Goal: Information Seeking & Learning: Learn about a topic

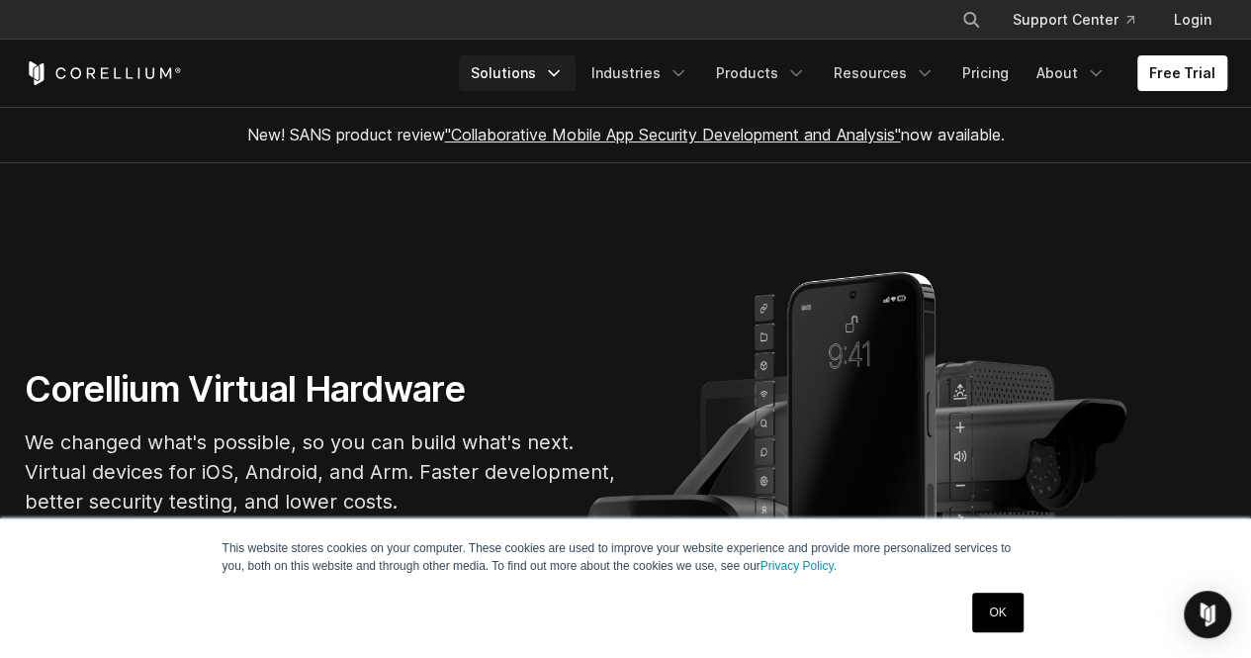
click at [546, 78] on link "Solutions" at bounding box center [517, 73] width 117 height 36
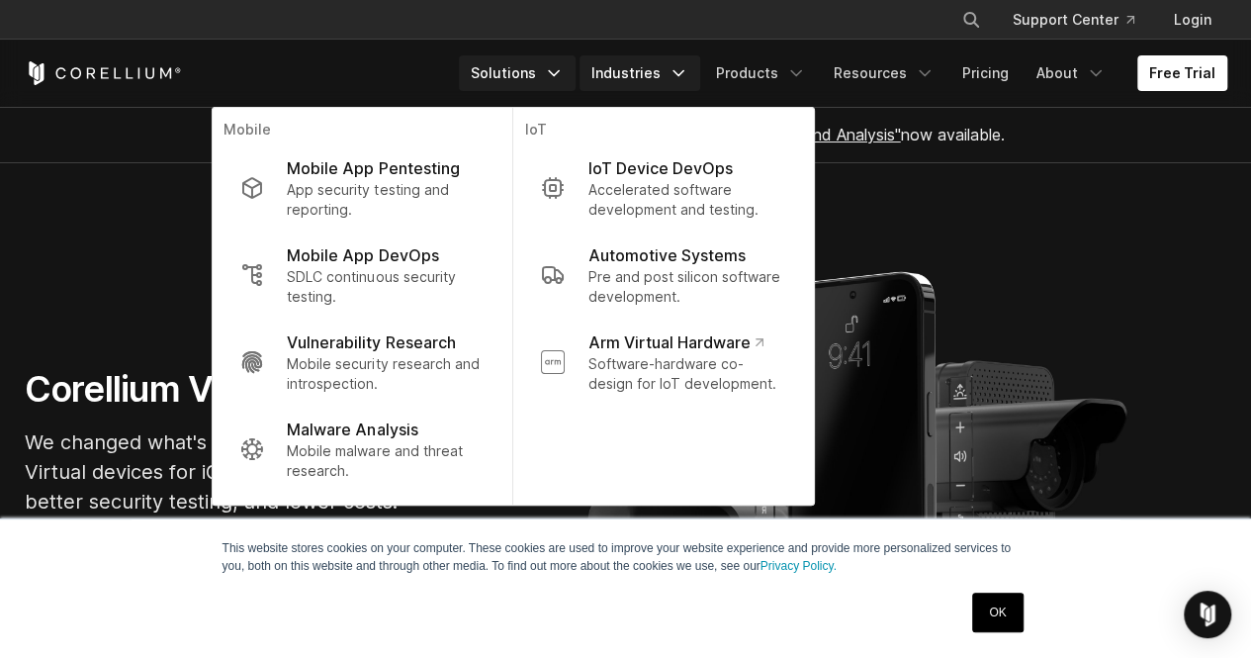
click at [665, 68] on link "Industries" at bounding box center [640, 73] width 121 height 36
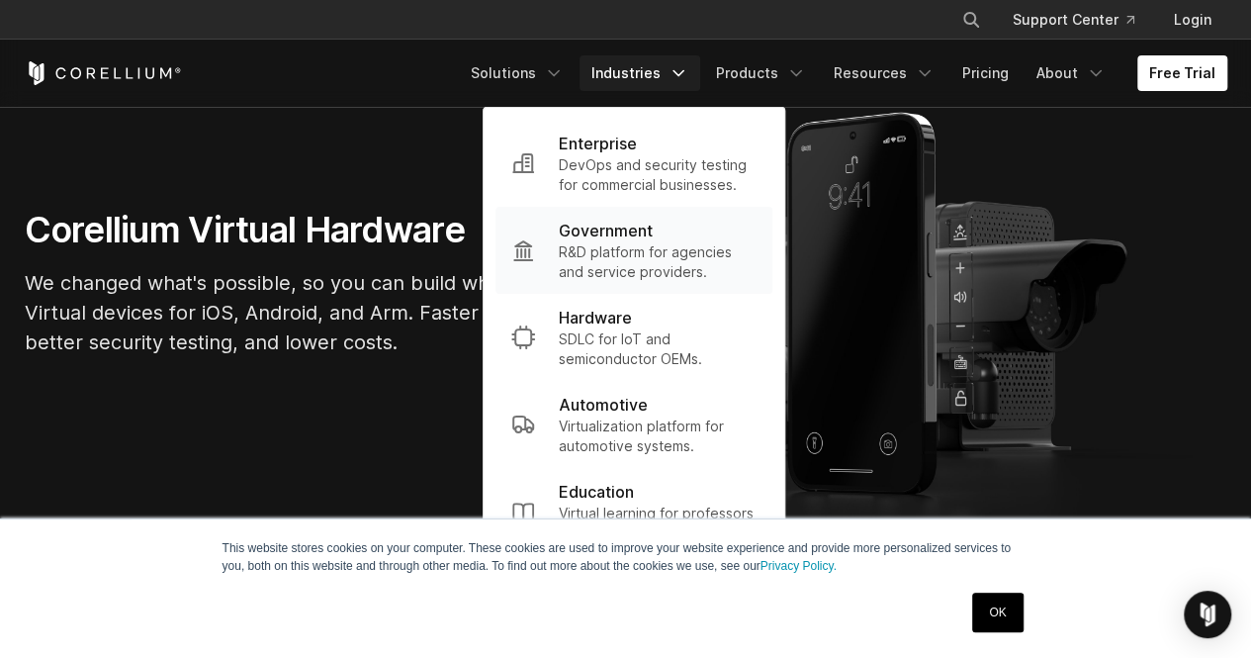
scroll to position [163, 0]
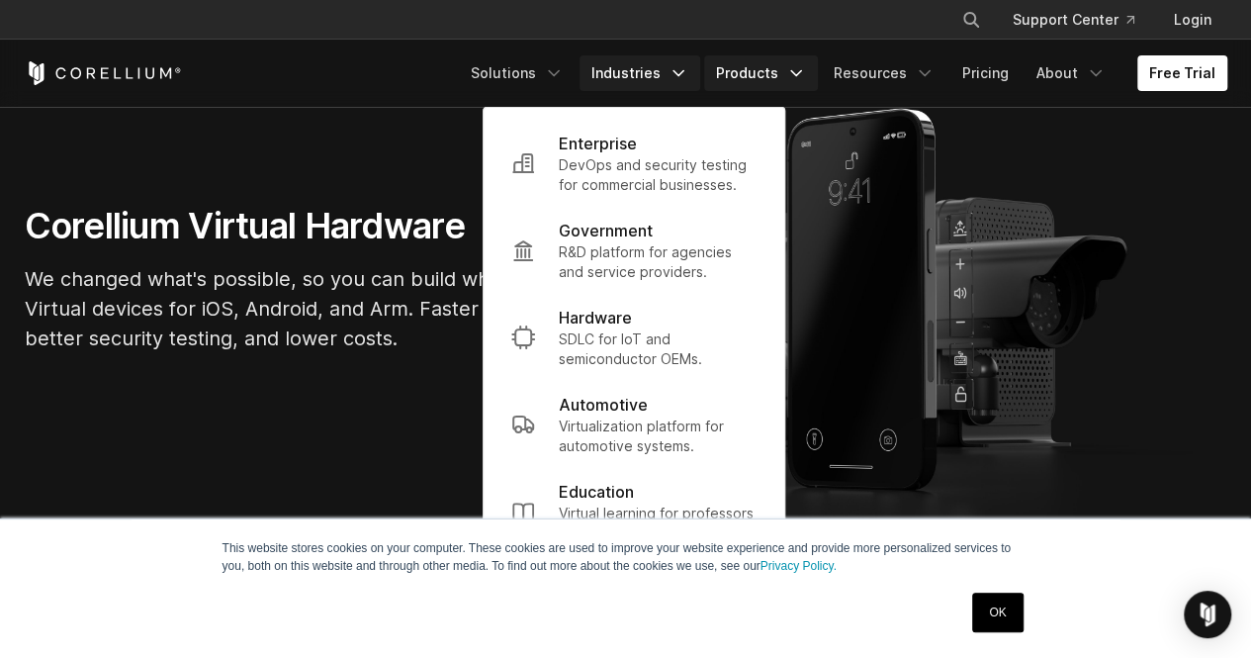
click at [769, 63] on link "Products" at bounding box center [761, 73] width 114 height 36
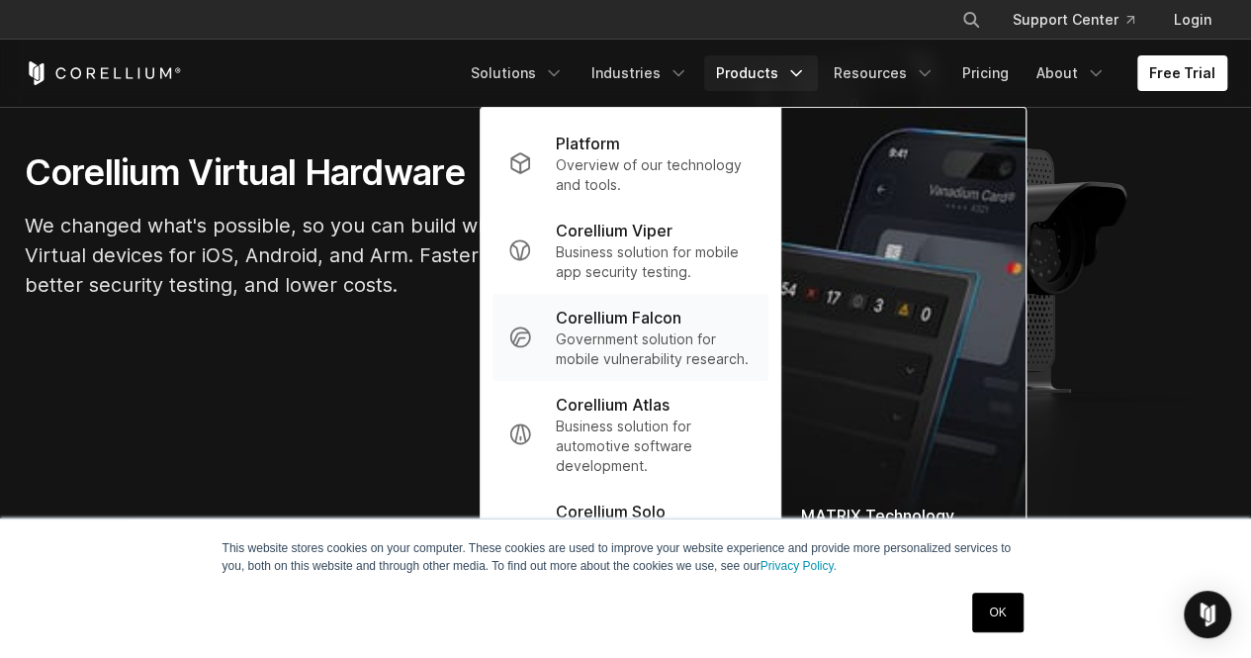
scroll to position [220, 0]
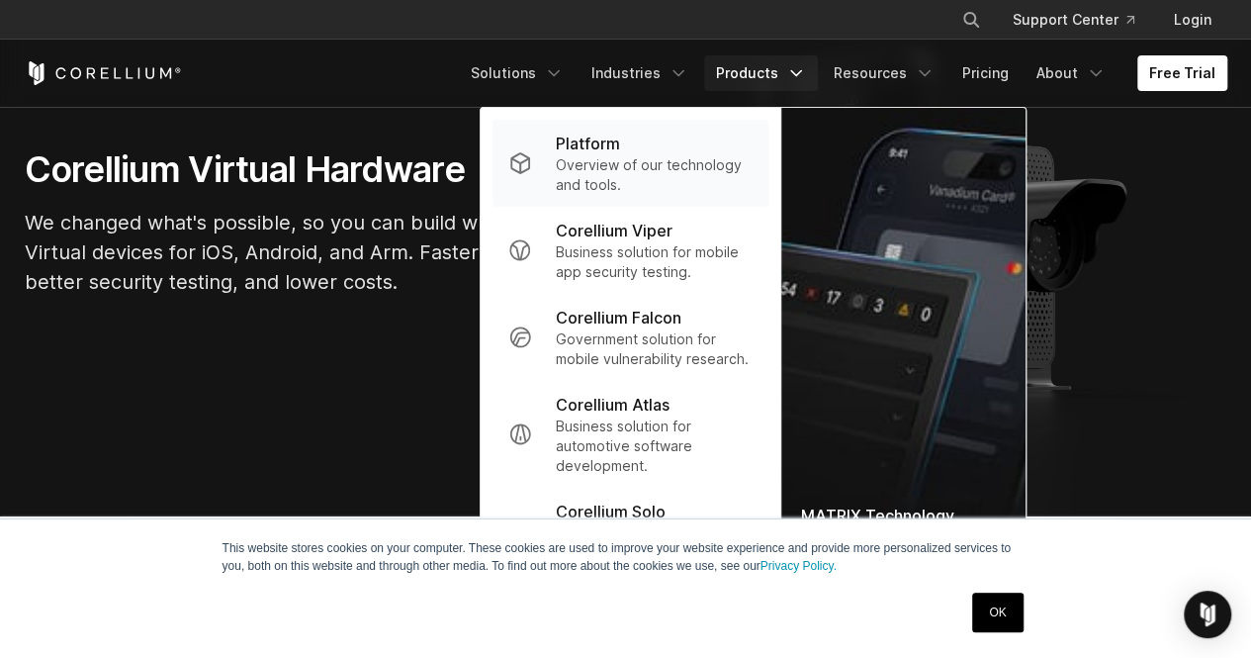
click at [604, 172] on p "Overview of our technology and tools." at bounding box center [654, 175] width 197 height 40
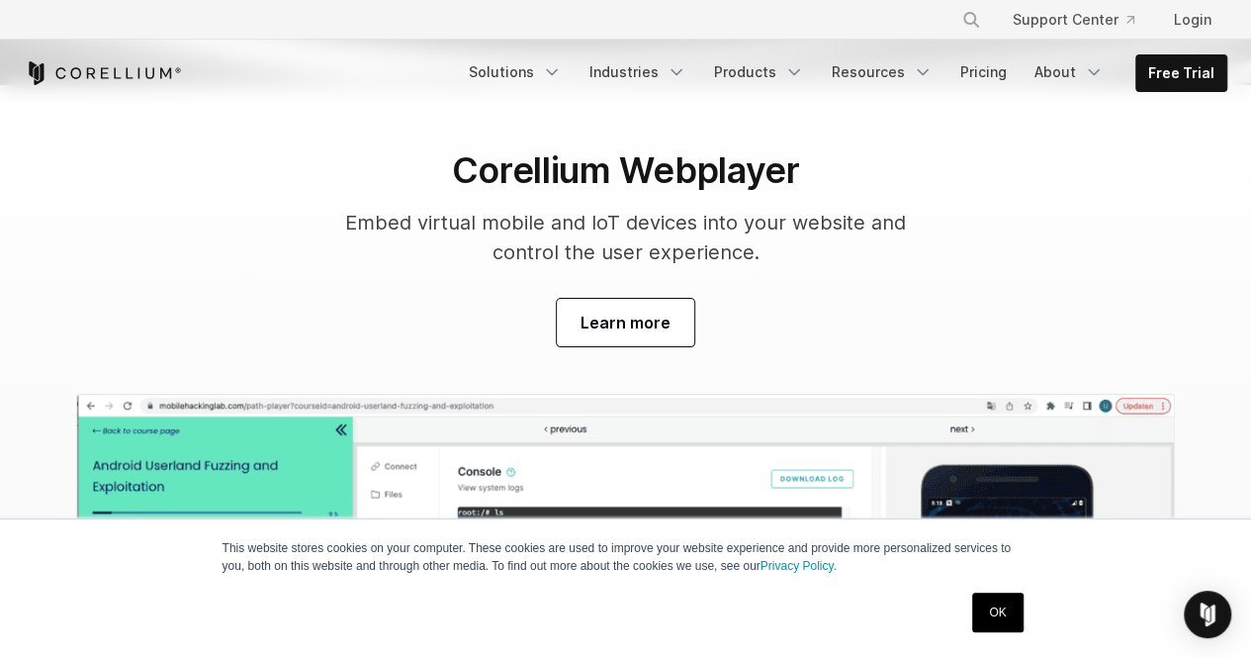
scroll to position [6251, 0]
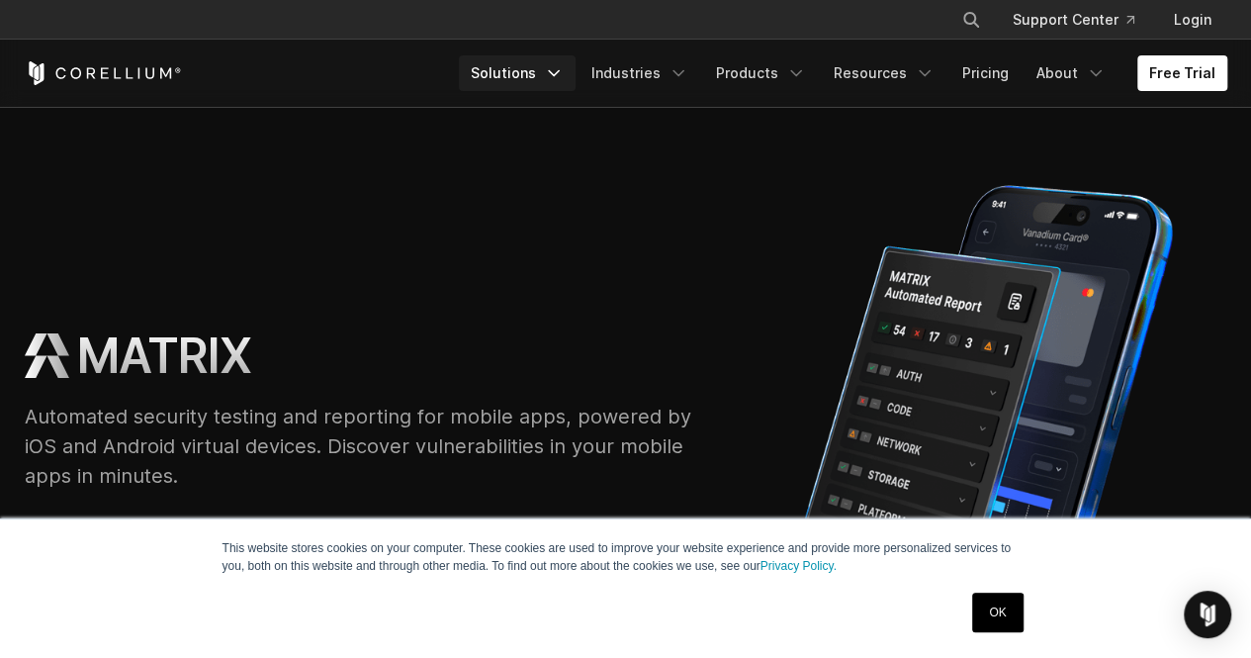
click at [527, 68] on link "Solutions" at bounding box center [517, 73] width 117 height 36
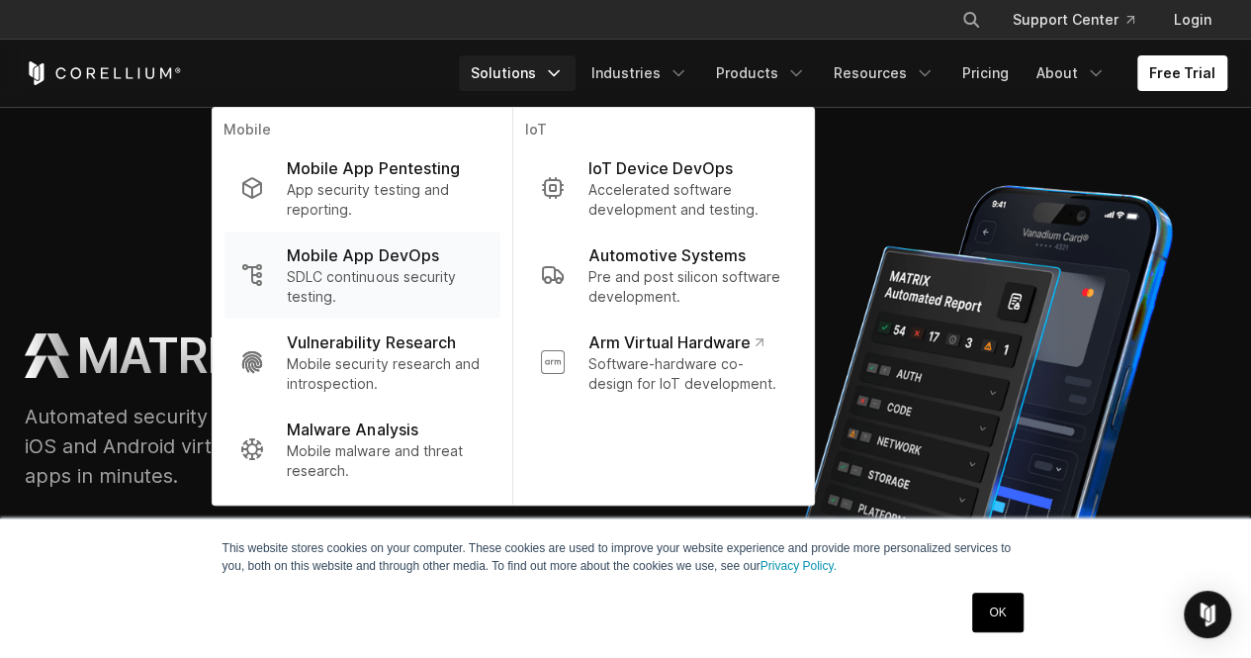
click at [349, 255] on p "Mobile App DevOps" at bounding box center [362, 255] width 151 height 24
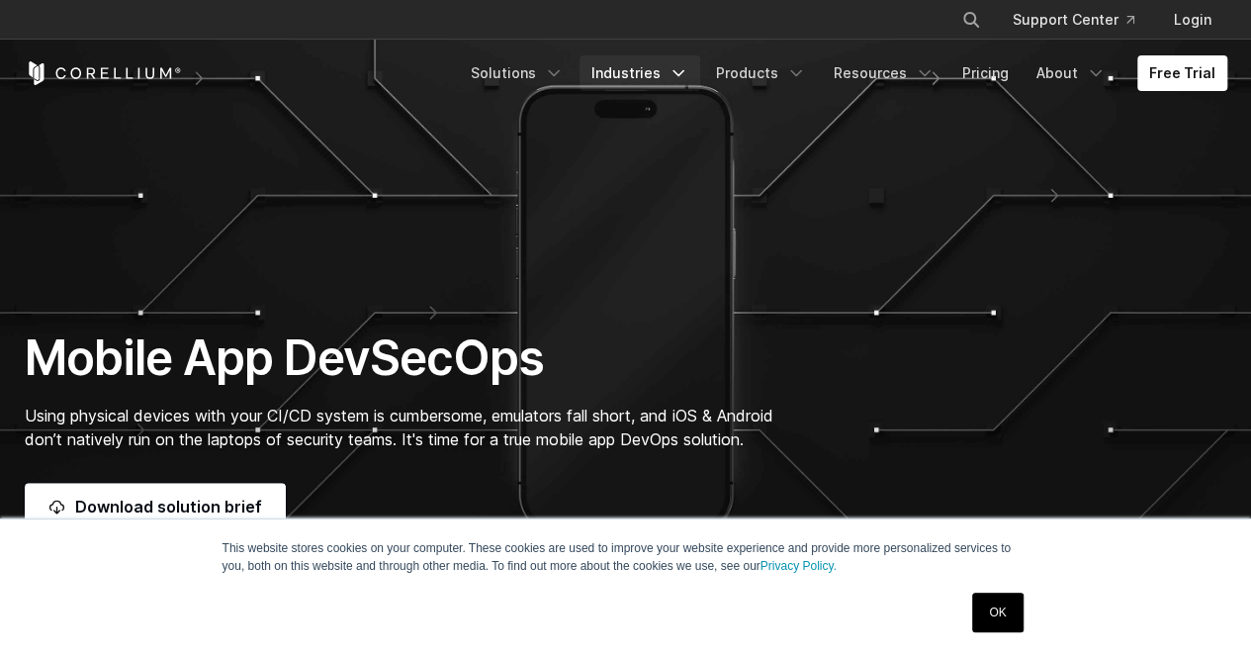
click at [637, 75] on link "Industries" at bounding box center [640, 73] width 121 height 36
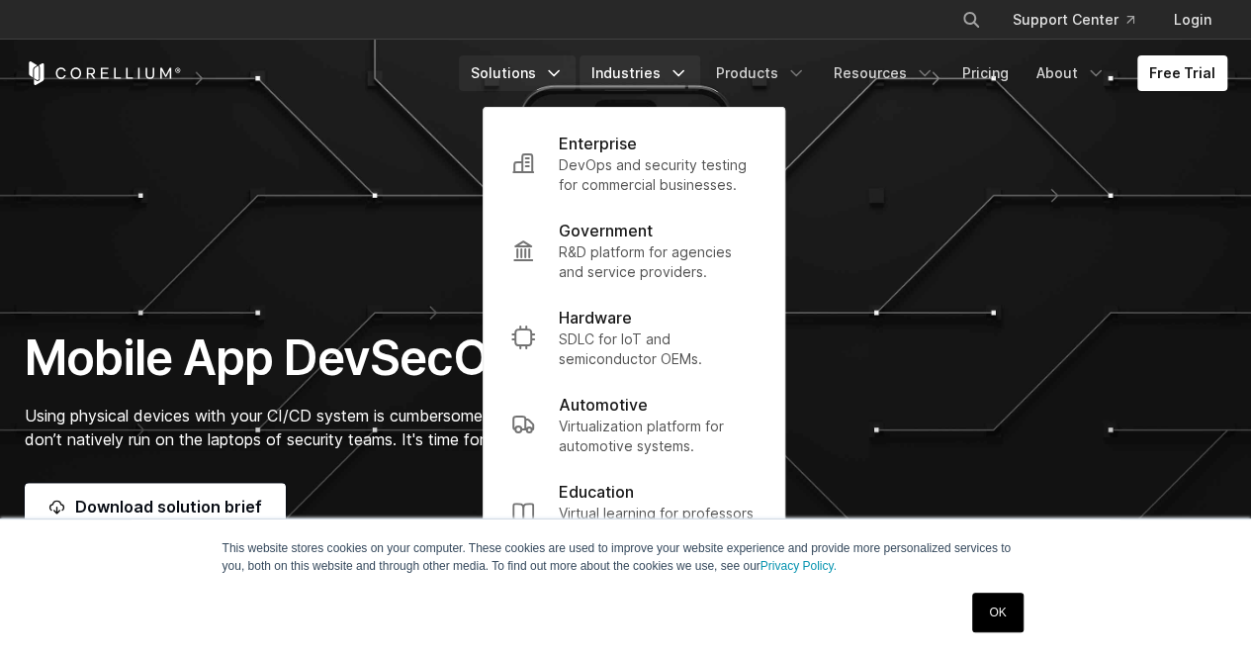
click at [542, 73] on link "Solutions" at bounding box center [517, 73] width 117 height 36
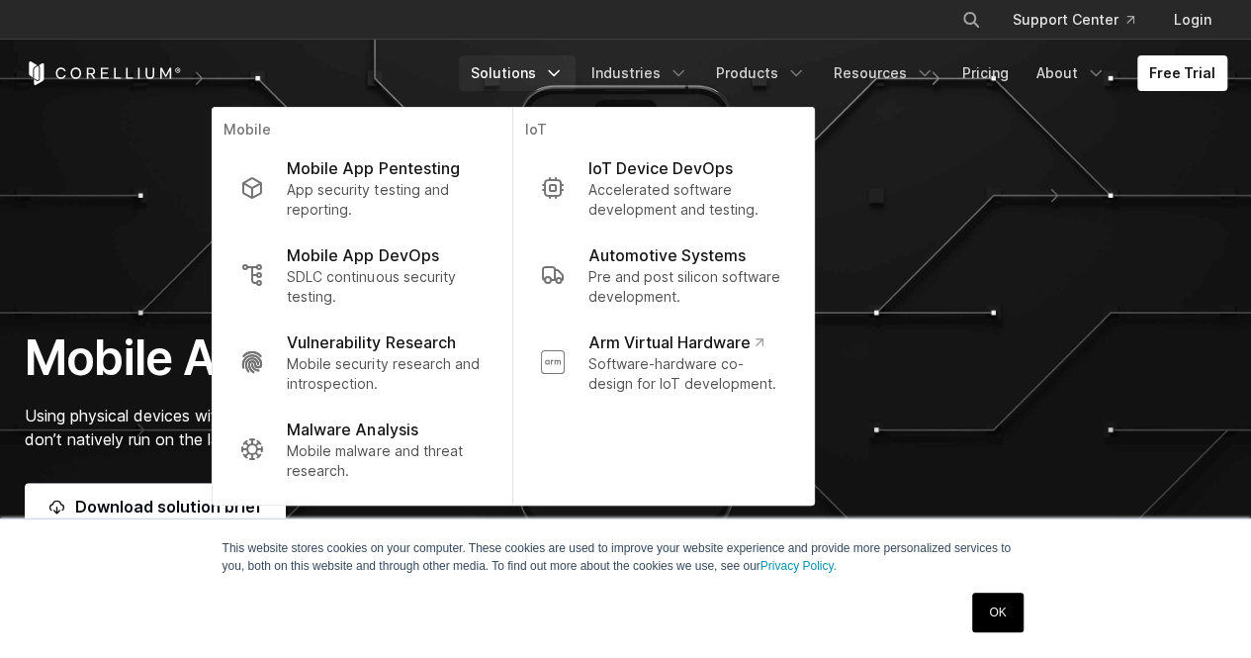
click at [172, 438] on span "Using physical devices with your CI/CD system is cumbersome, emulators fall sho…" at bounding box center [399, 427] width 749 height 44
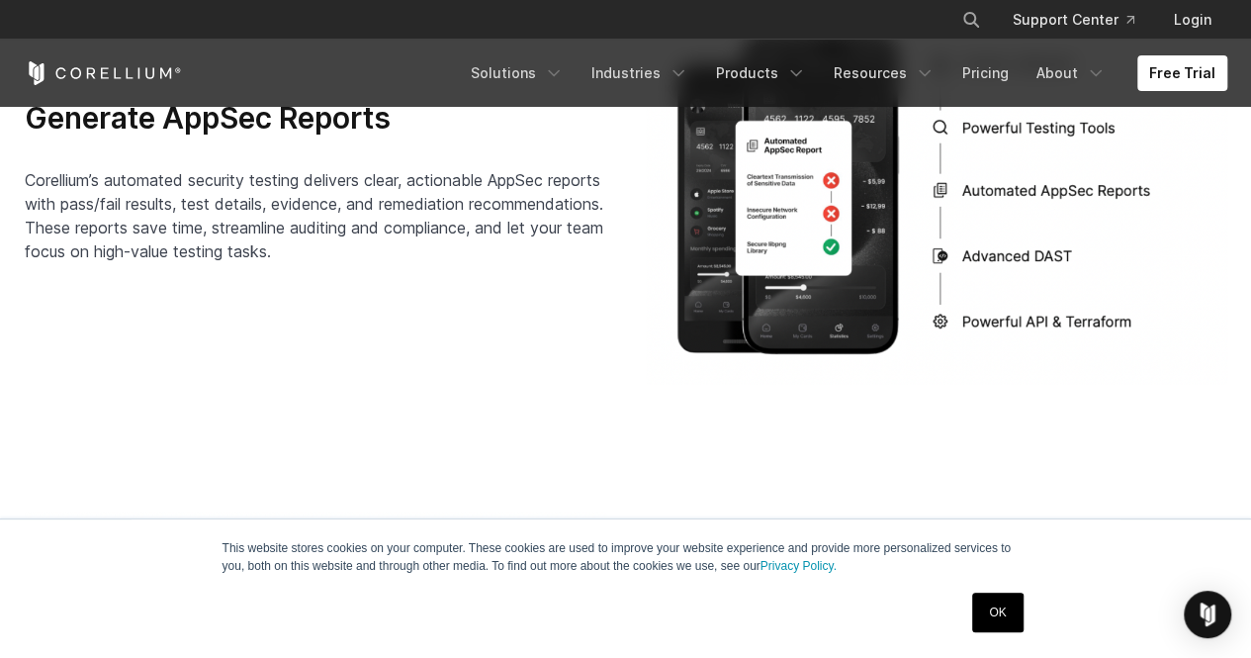
scroll to position [3314, 0]
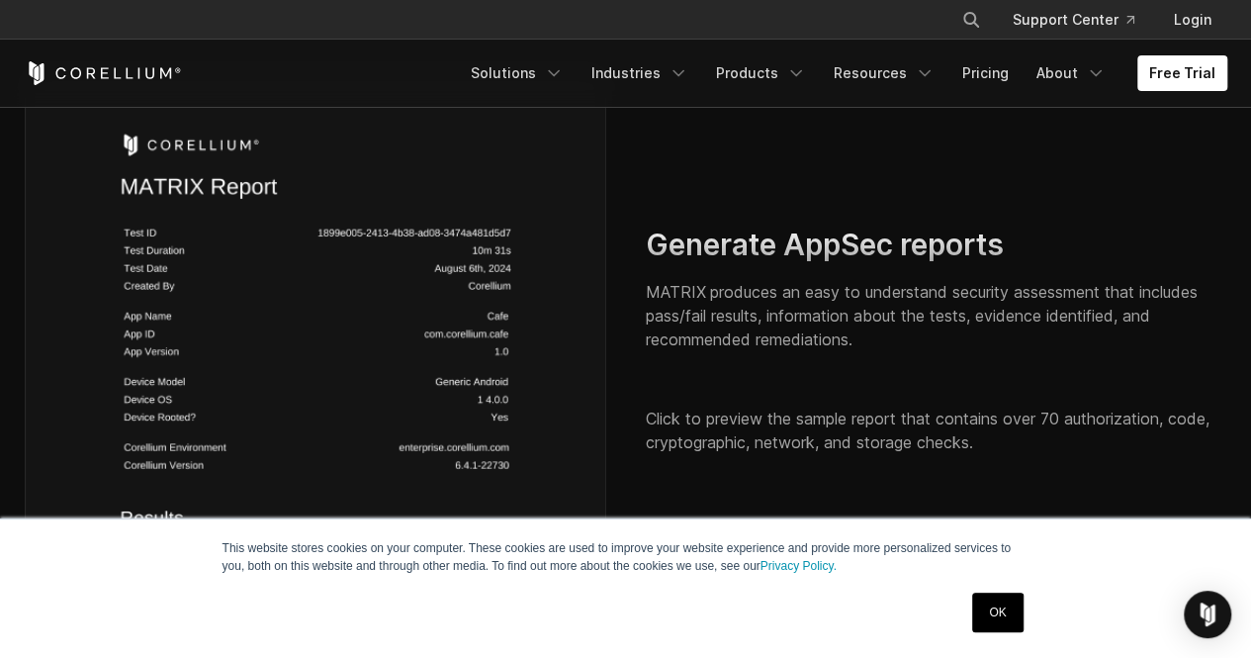
scroll to position [2824, 0]
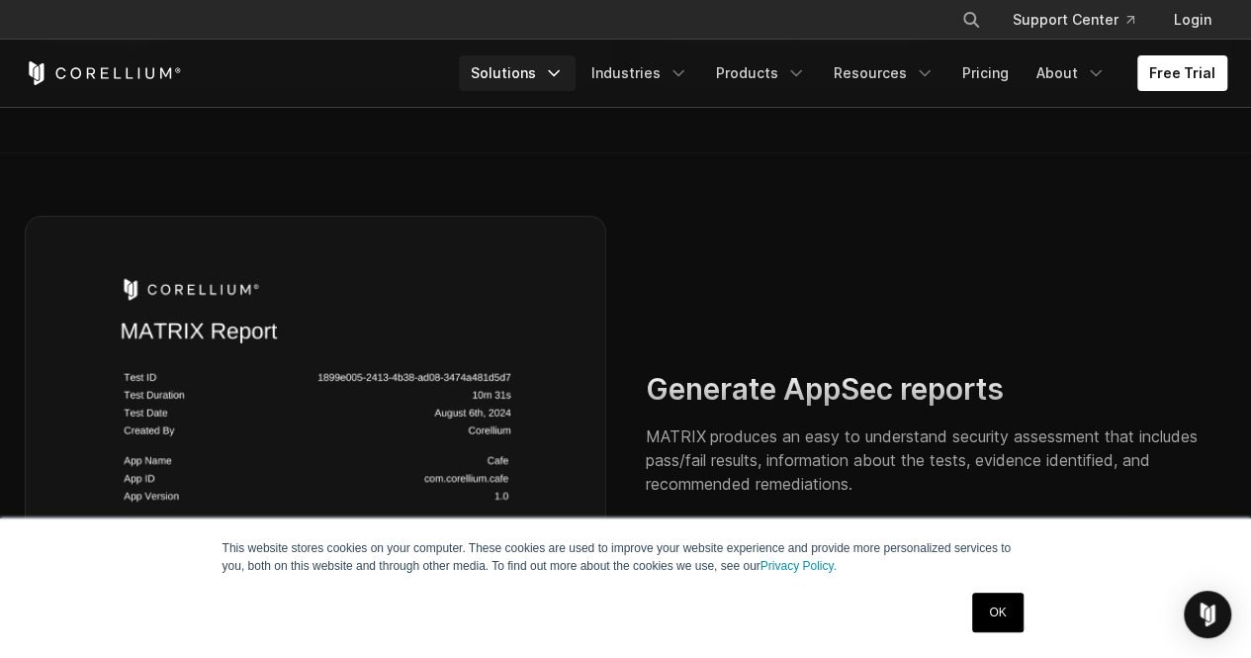
click at [553, 67] on link "Solutions" at bounding box center [517, 73] width 117 height 36
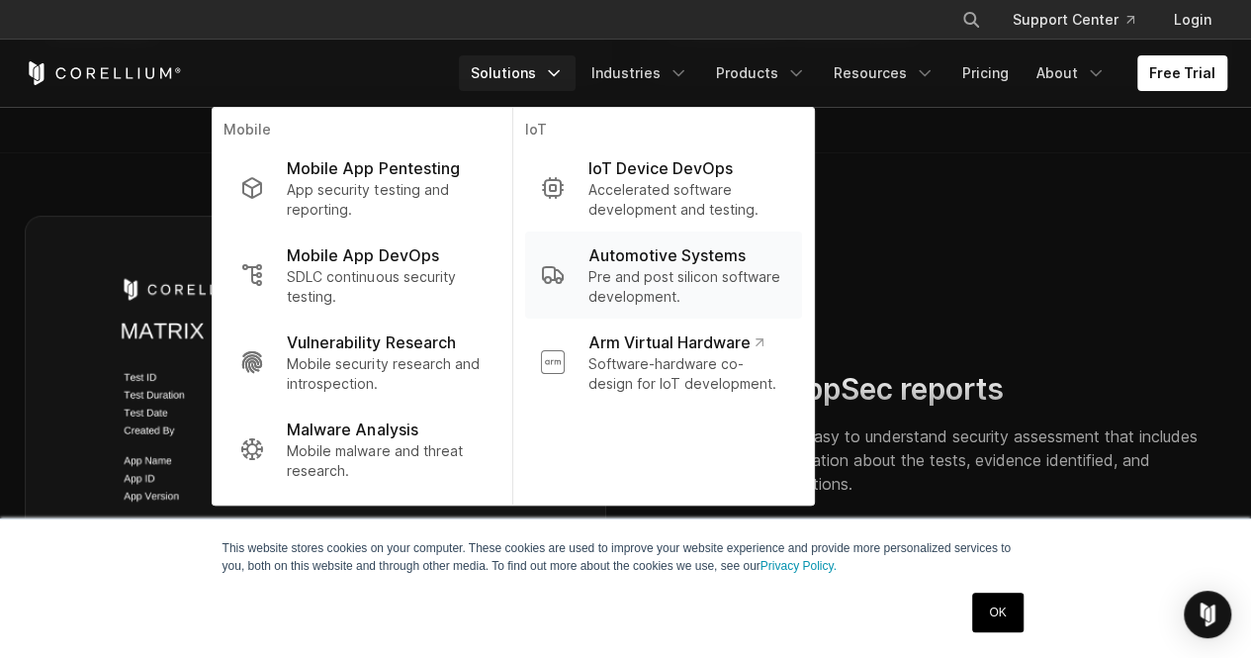
click at [657, 278] on p "Pre and post silicon software development." at bounding box center [686, 287] width 198 height 40
